Goal: Task Accomplishment & Management: Use online tool/utility

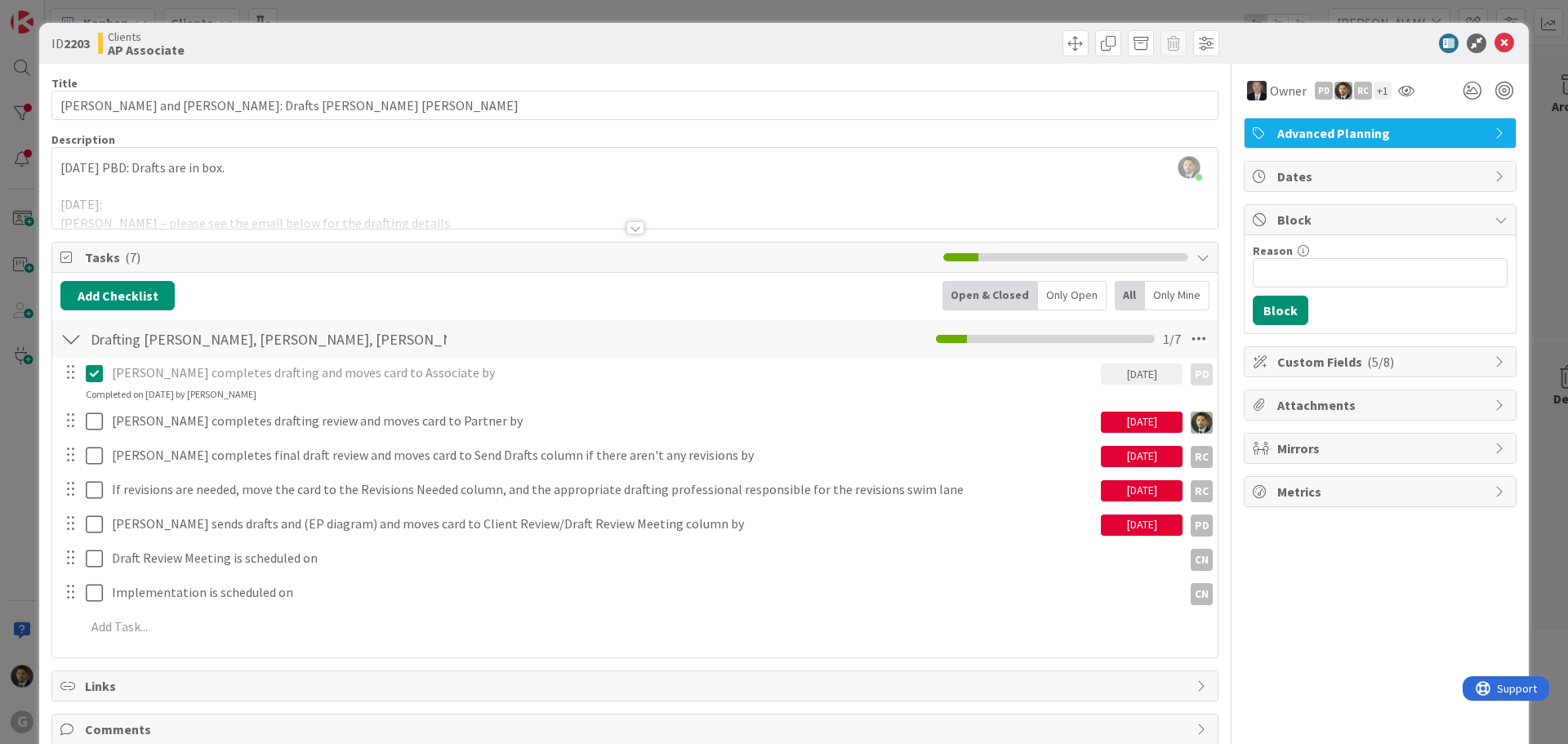
scroll to position [1388, 0]
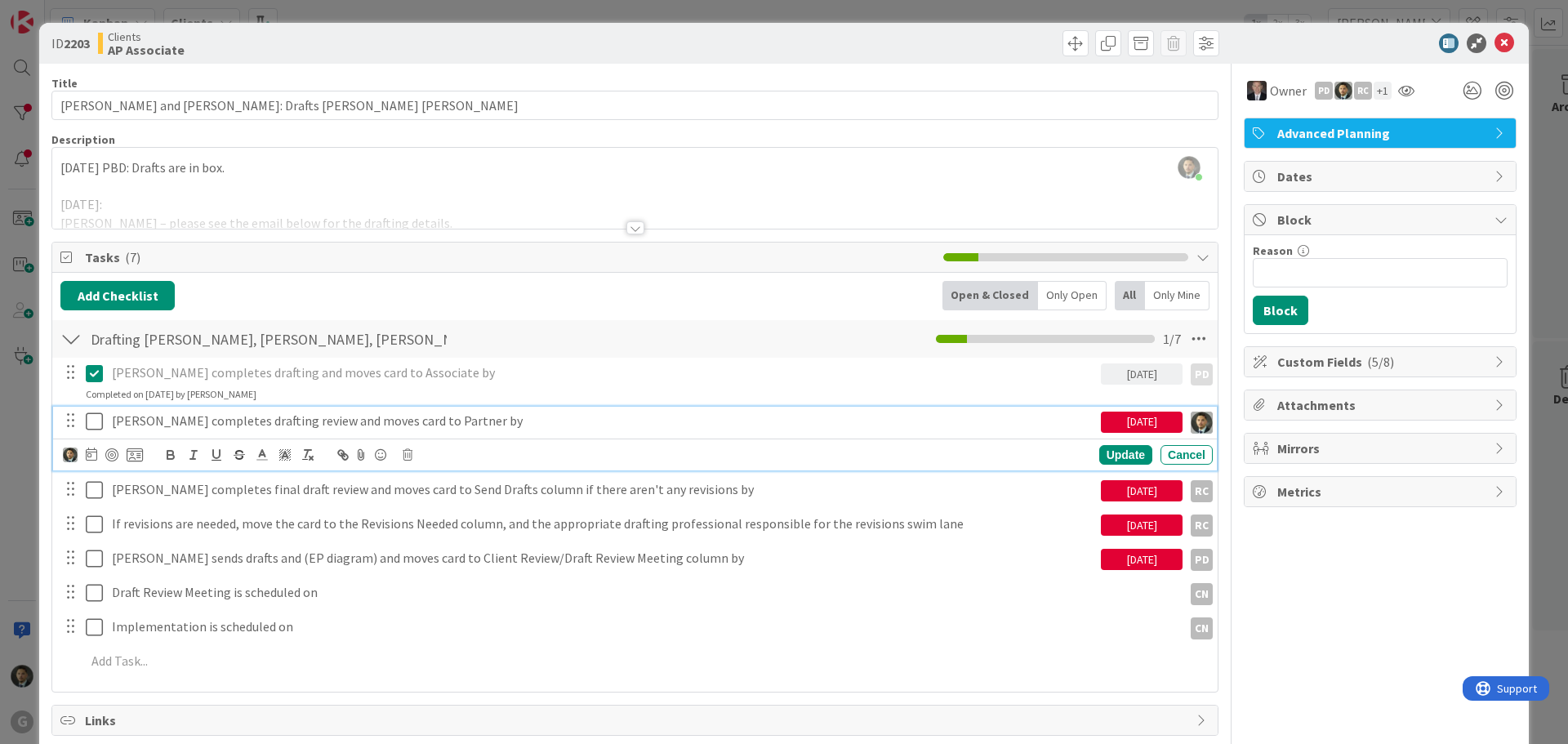
click at [94, 413] on icon at bounding box center [95, 421] width 17 height 19
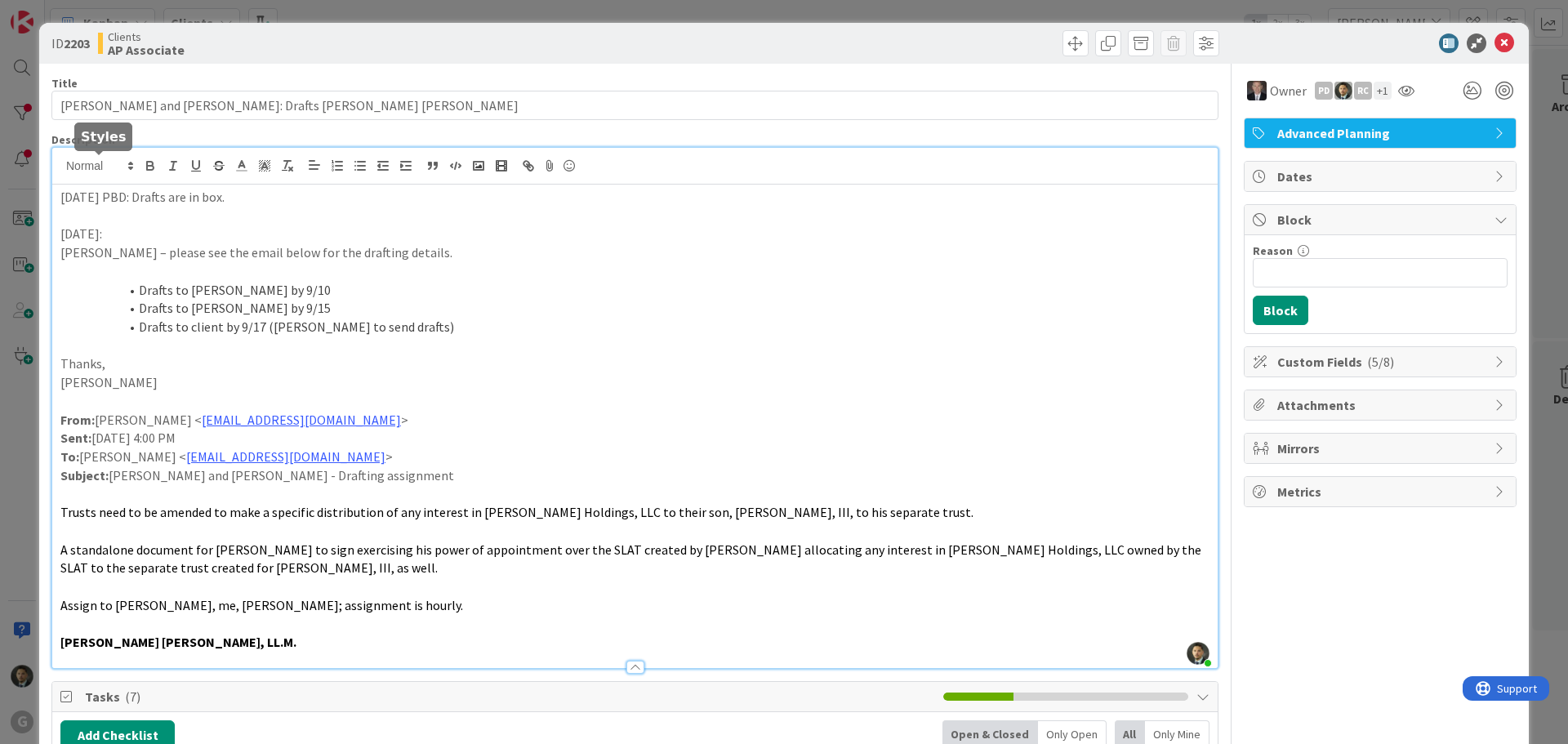
click at [58, 169] on div "[PERSON_NAME] joined 46 m ago [DATE] PBD: Drafts are in box. [DATE]: [PERSON_NA…" at bounding box center [635, 407] width 1166 height 519
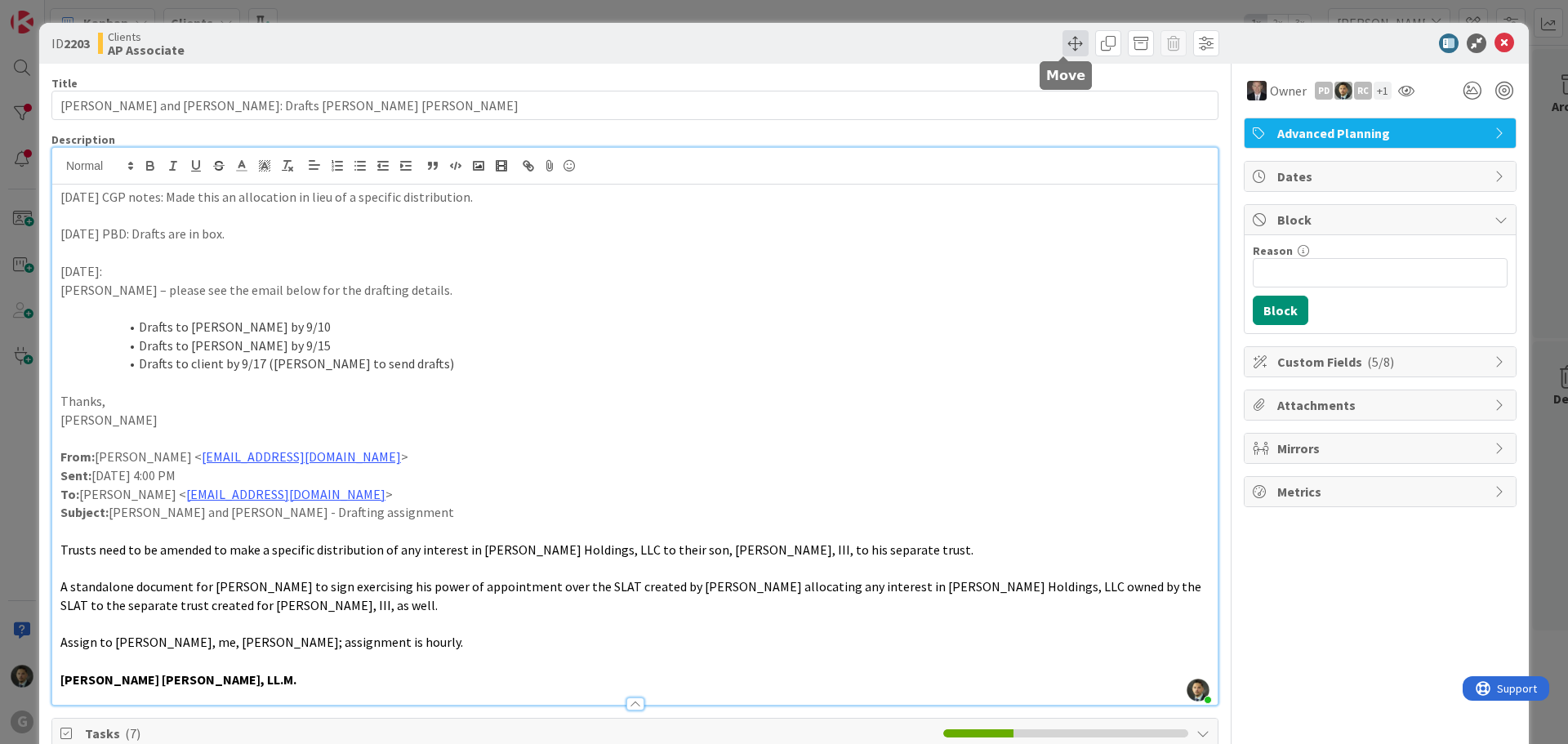
click at [1063, 38] on span at bounding box center [1075, 42] width 26 height 26
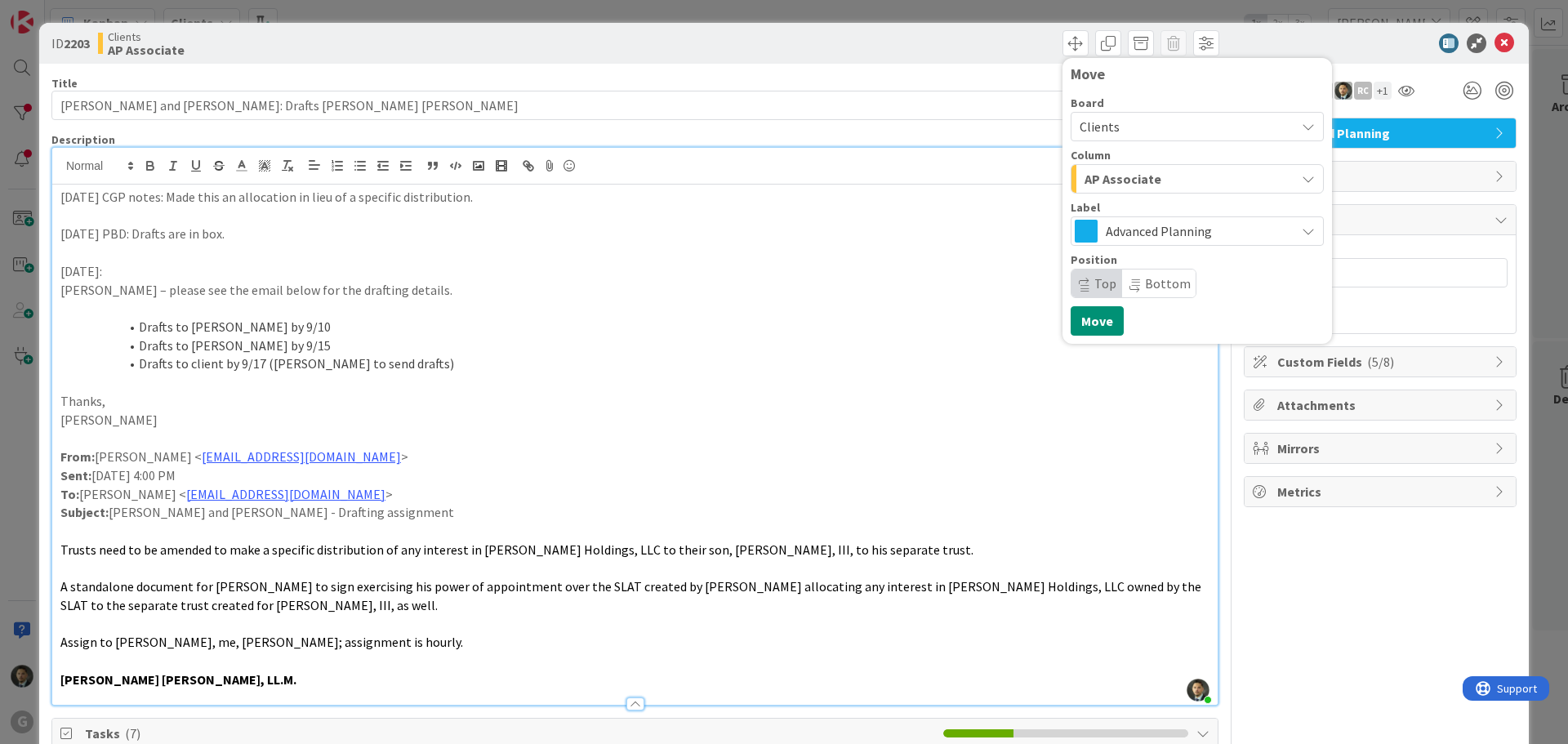
click at [1139, 170] on span "AP Associate" at bounding box center [1123, 178] width 77 height 21
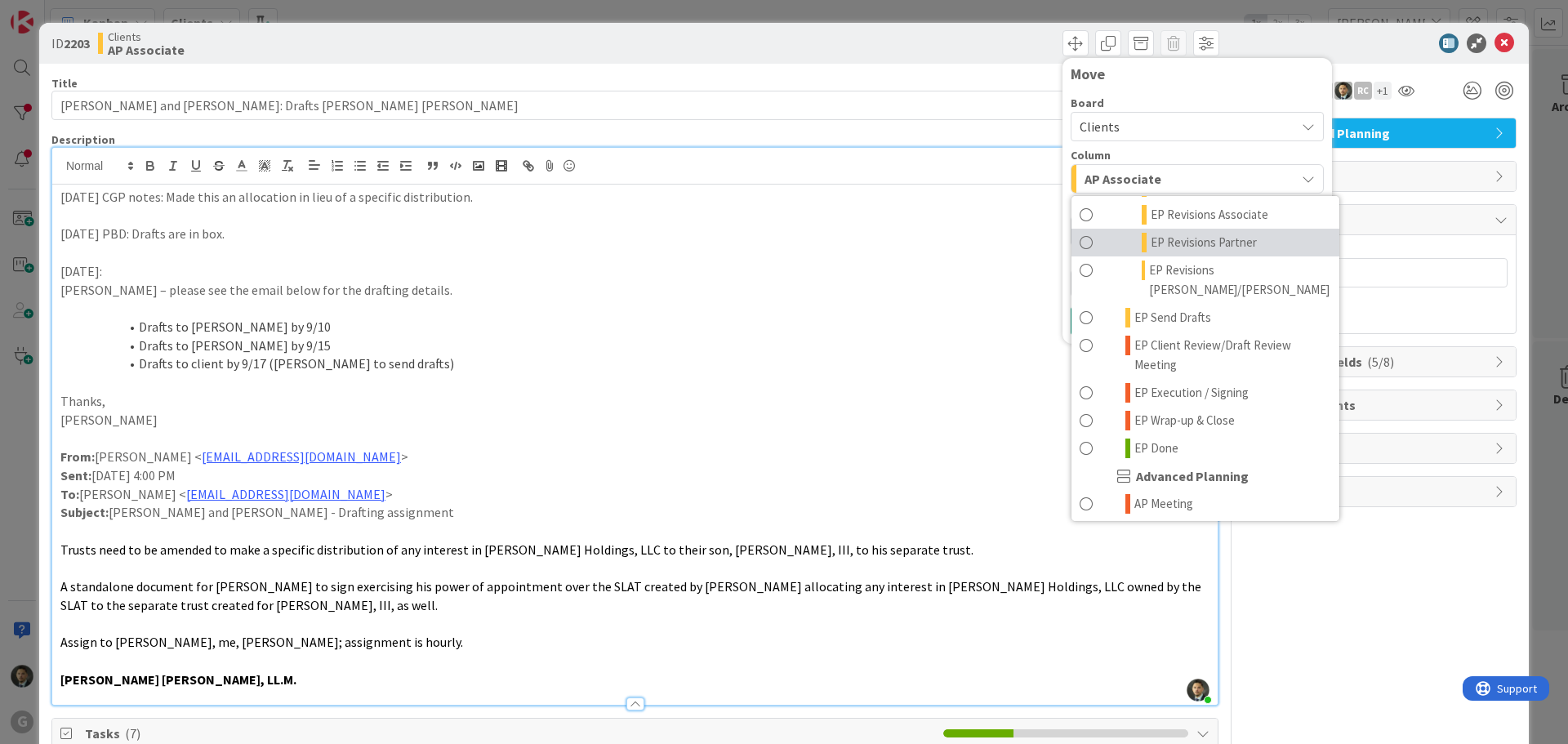
scroll to position [571, 0]
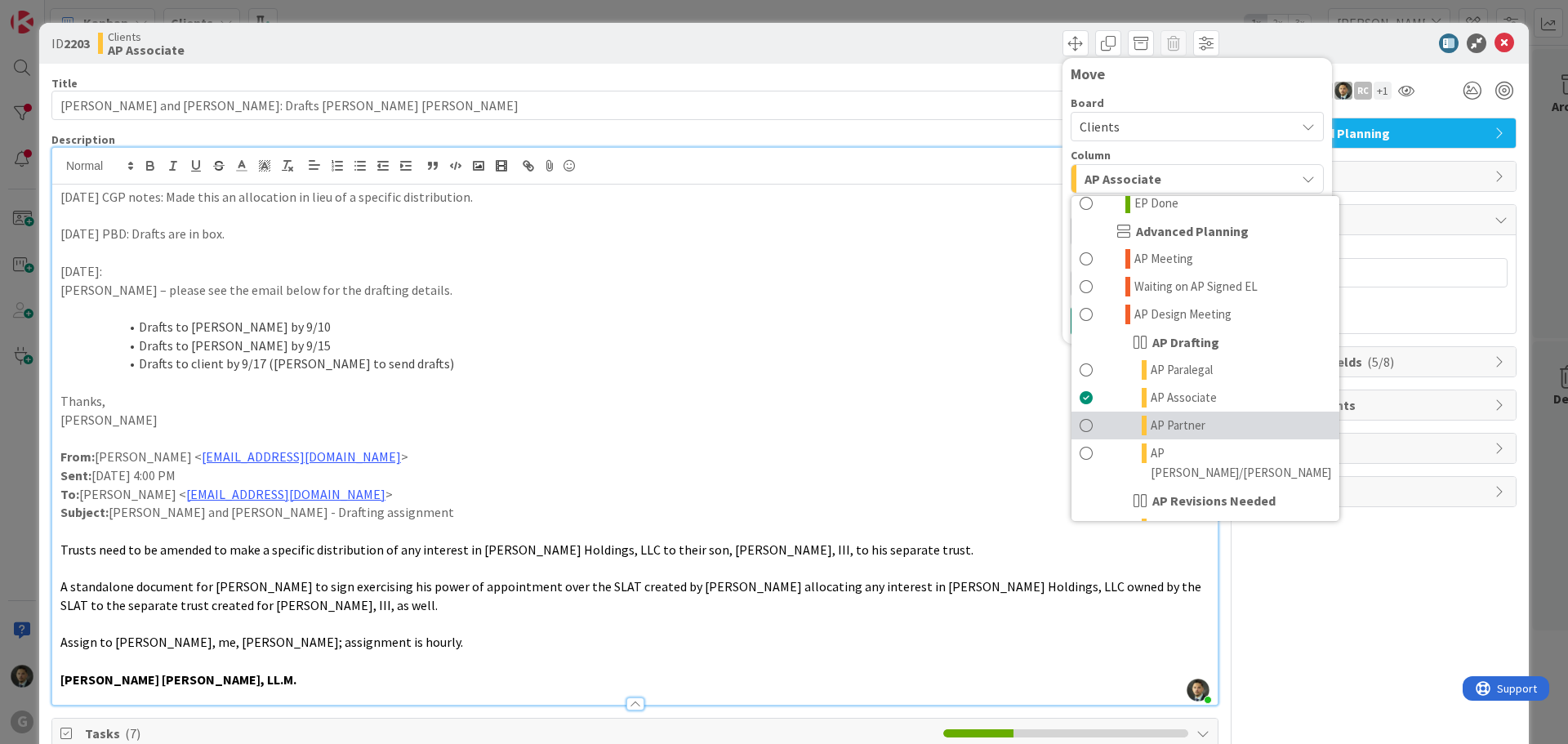
click at [1159, 415] on span "AP Partner" at bounding box center [1177, 425] width 55 height 19
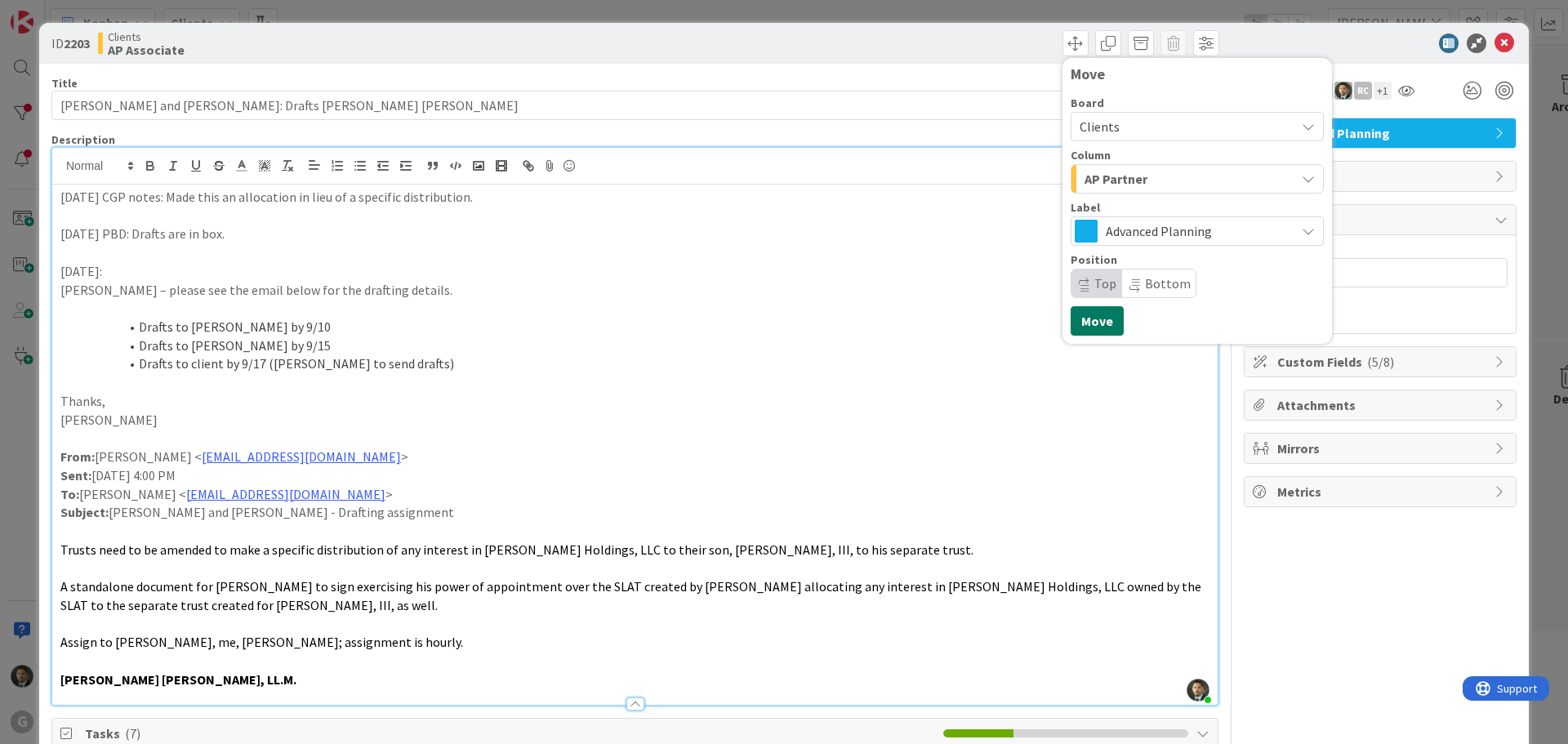
click at [1086, 316] on button "Move" at bounding box center [1096, 321] width 53 height 29
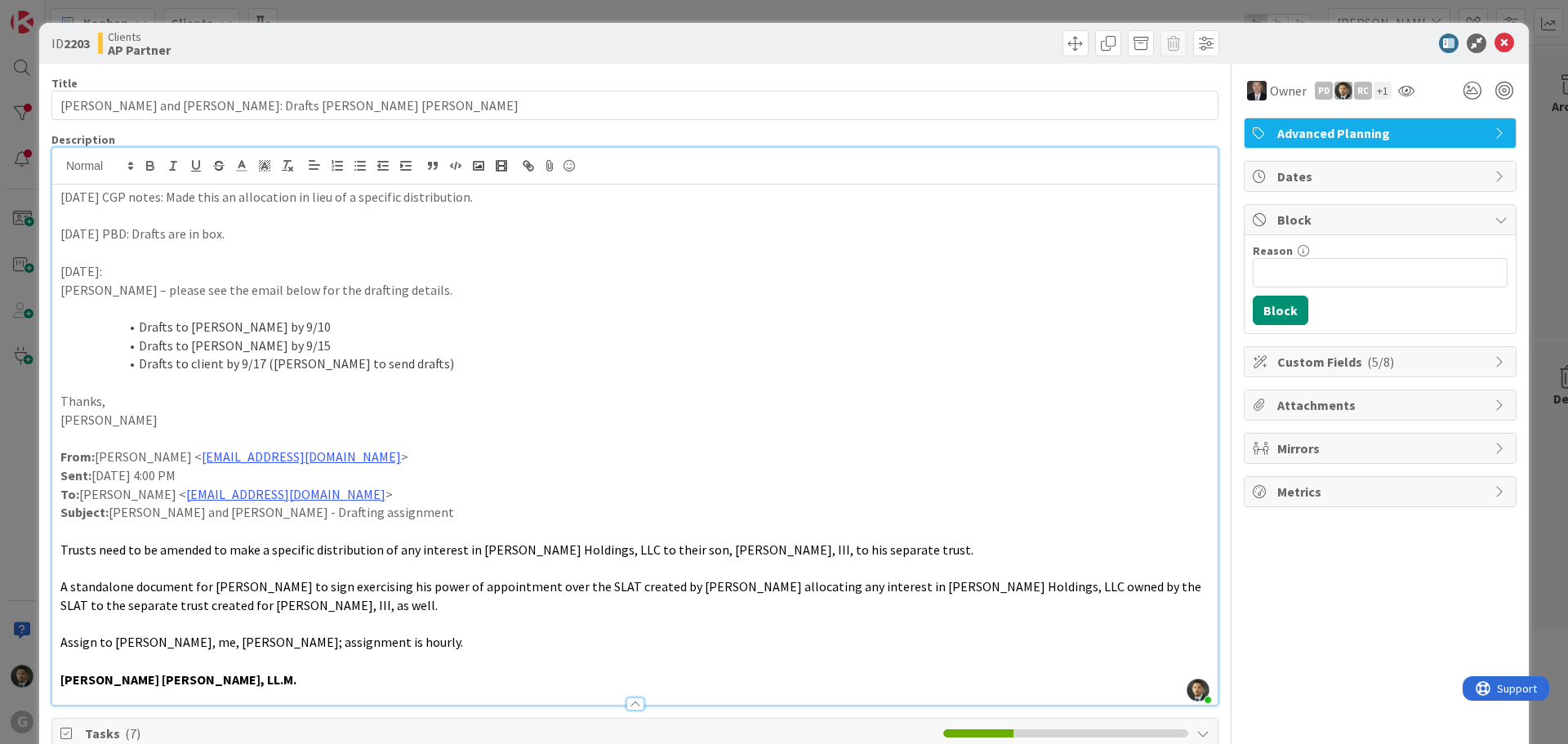
click at [936, 12] on div "ID 2203 Clients AP Partner Move Move Title 51 / 128 [PERSON_NAME] and [PERSON_N…" at bounding box center [784, 372] width 1568 height 744
